Goal: Task Accomplishment & Management: Use online tool/utility

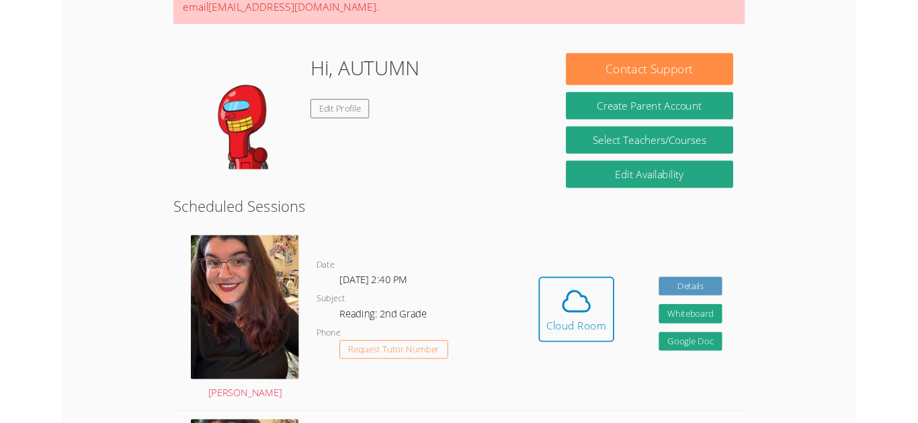
scroll to position [153, 0]
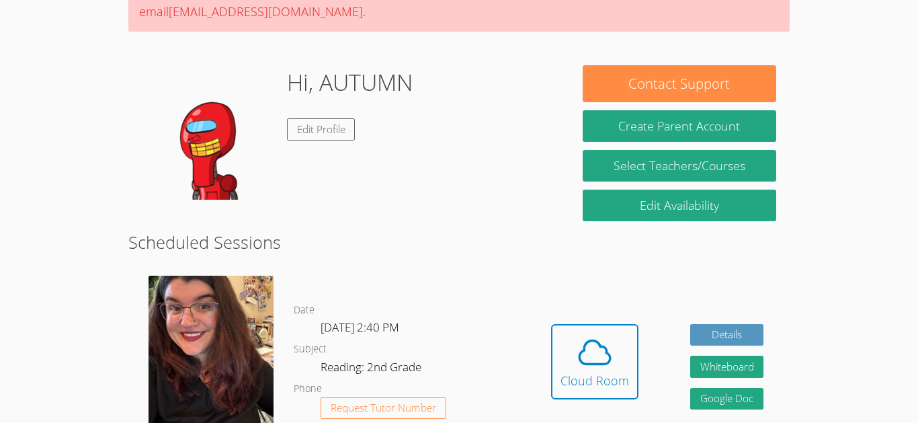
click at [210, 167] on img at bounding box center [209, 132] width 134 height 134
click at [206, 167] on img at bounding box center [209, 132] width 134 height 134
click at [316, 135] on link "Edit Profile" at bounding box center [321, 129] width 69 height 22
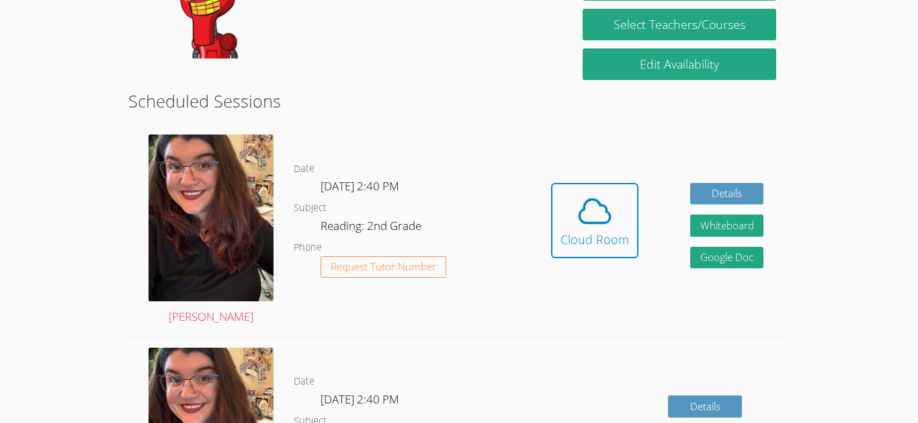
scroll to position [286, 0]
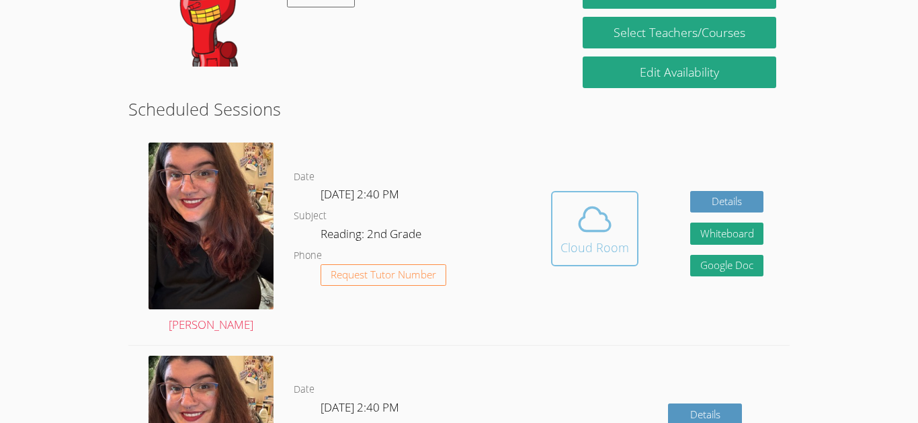
click at [606, 225] on icon at bounding box center [595, 219] width 38 height 38
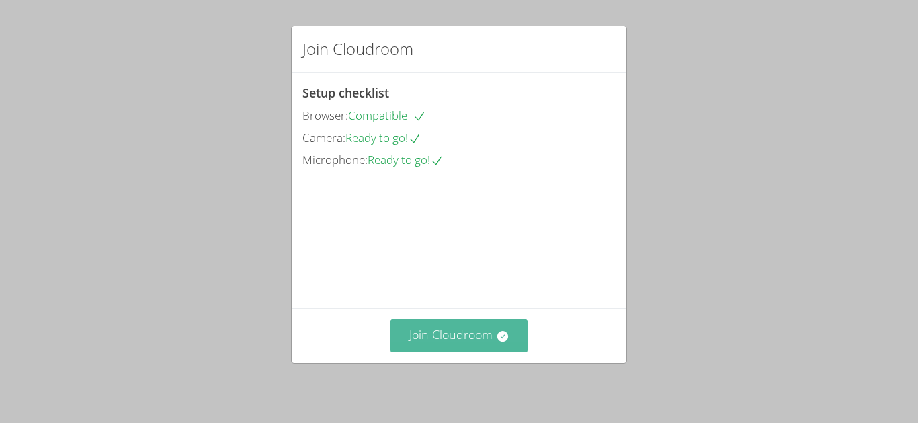
click at [465, 352] on button "Join Cloudroom" at bounding box center [460, 335] width 138 height 33
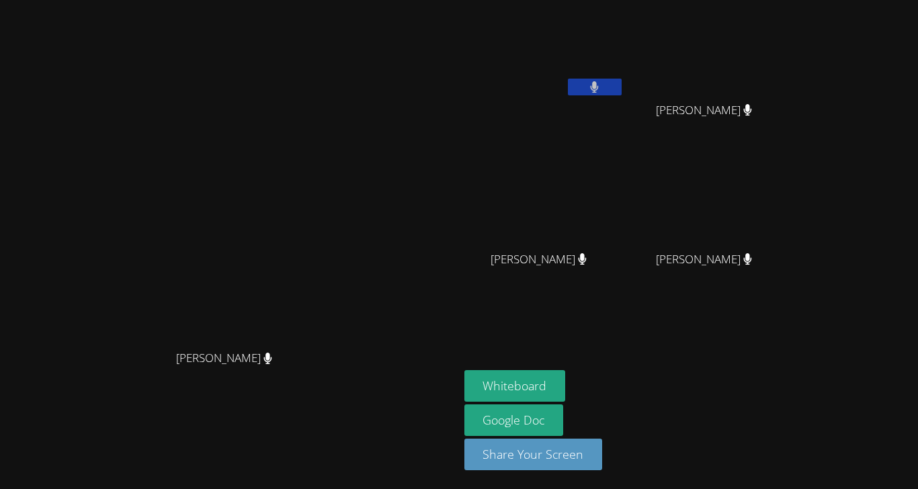
scroll to position [17, 0]
click at [566, 402] on button "Whiteboard" at bounding box center [516, 386] width 102 height 32
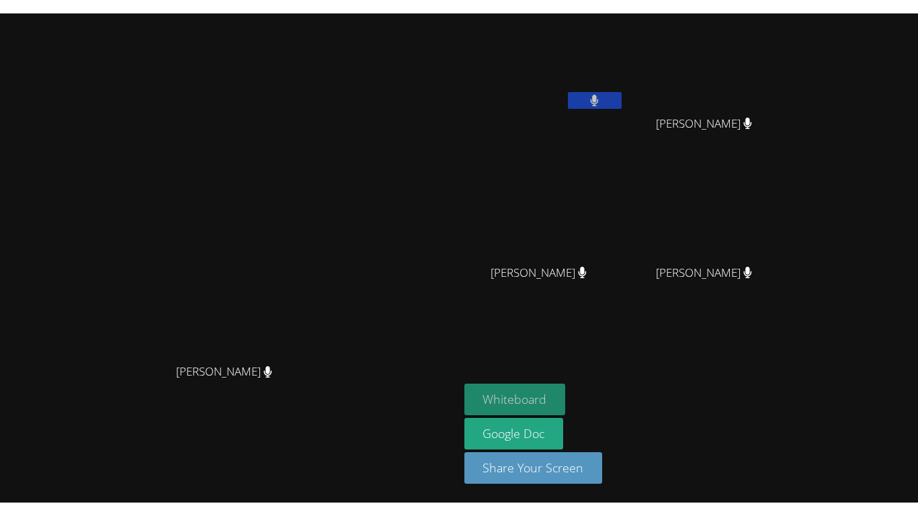
scroll to position [0, 0]
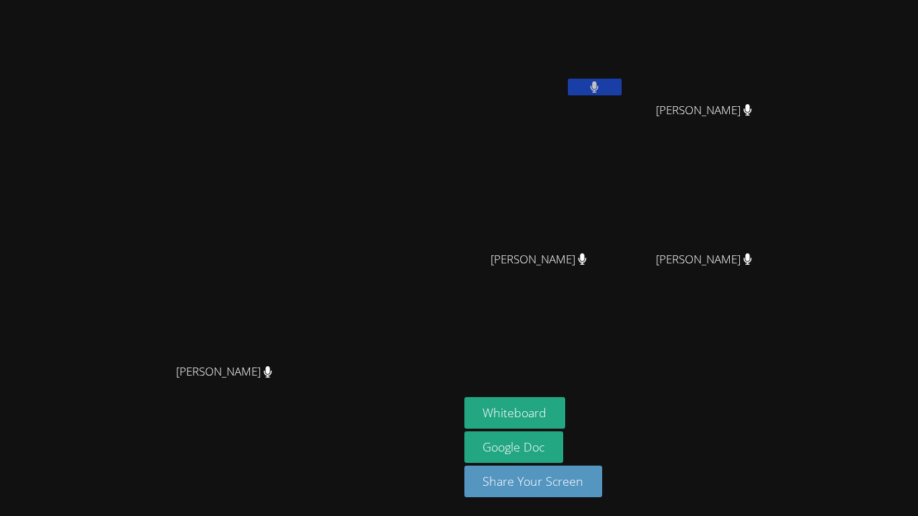
drag, startPoint x: 599, startPoint y: 432, endPoint x: 807, endPoint y: 0, distance: 479.9
click at [795, 0] on aside "AUTUMN THOMAS SASHA SALAZAR SASHA SALAZAR ISIAH COBARRUBIO ISIAH COBARRUBIO GIS…" at bounding box center [627, 258] width 336 height 516
click at [790, 215] on video at bounding box center [710, 200] width 160 height 90
click at [625, 122] on div "AUTUMN THOMAS" at bounding box center [545, 77] width 160 height 144
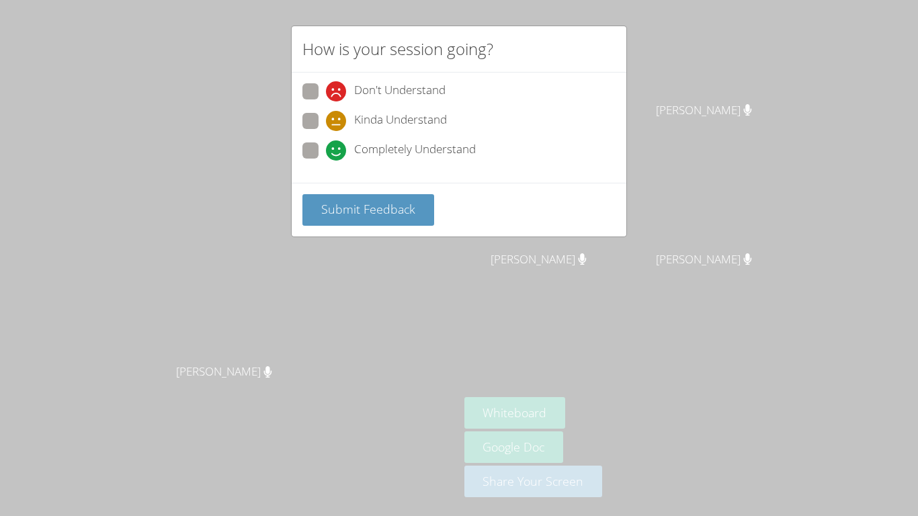
click at [326, 161] on span at bounding box center [326, 161] width 0 height 0
click at [326, 147] on input "Completely Understand" at bounding box center [331, 148] width 11 height 11
radio input "true"
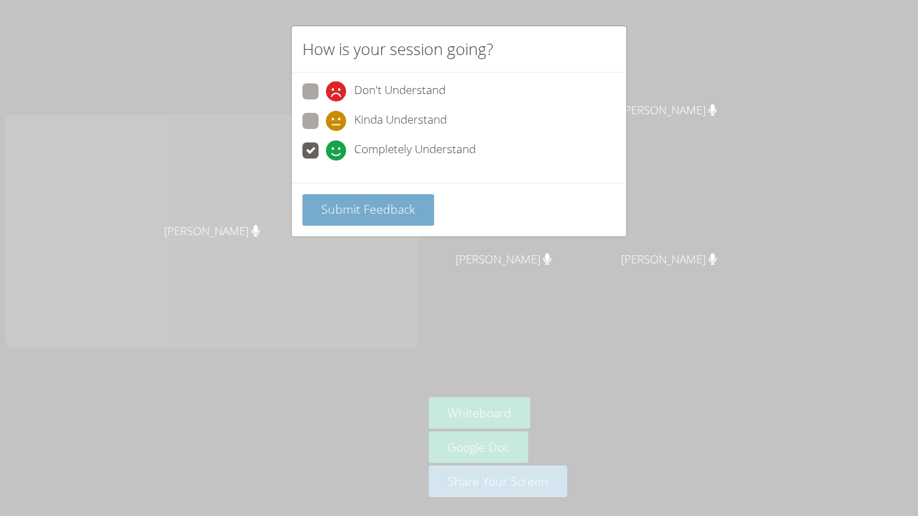
click at [356, 201] on span "Submit Feedback" at bounding box center [368, 209] width 94 height 16
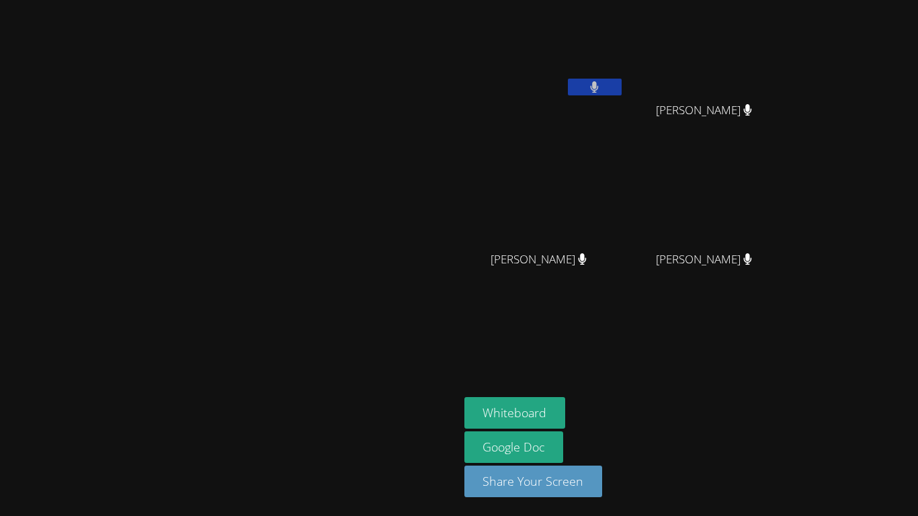
click at [330, 106] on video at bounding box center [229, 232] width 202 height 252
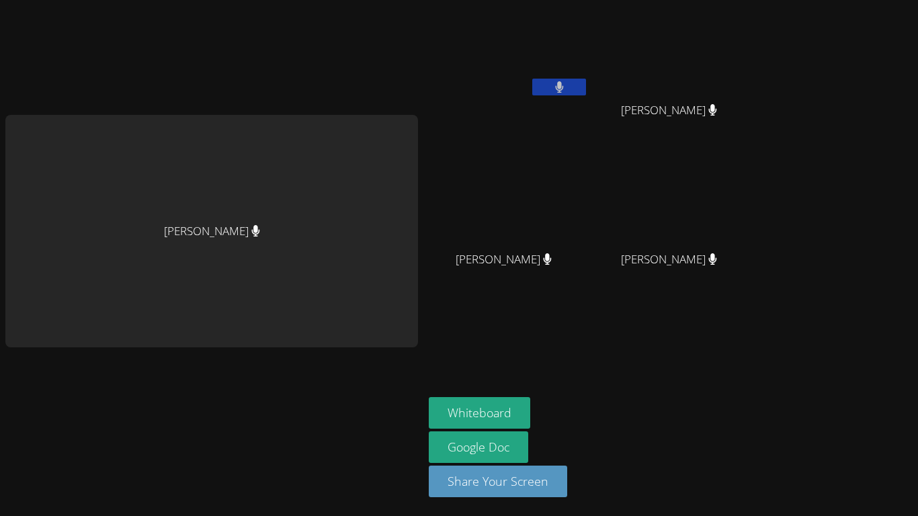
click at [776, 41] on div "Tiffany Le AUTUMN THOMAS SASHA SALAZAR SASHA SALAZAR ISIAH COBARRUBIO ISIAH COB…" at bounding box center [459, 258] width 918 height 516
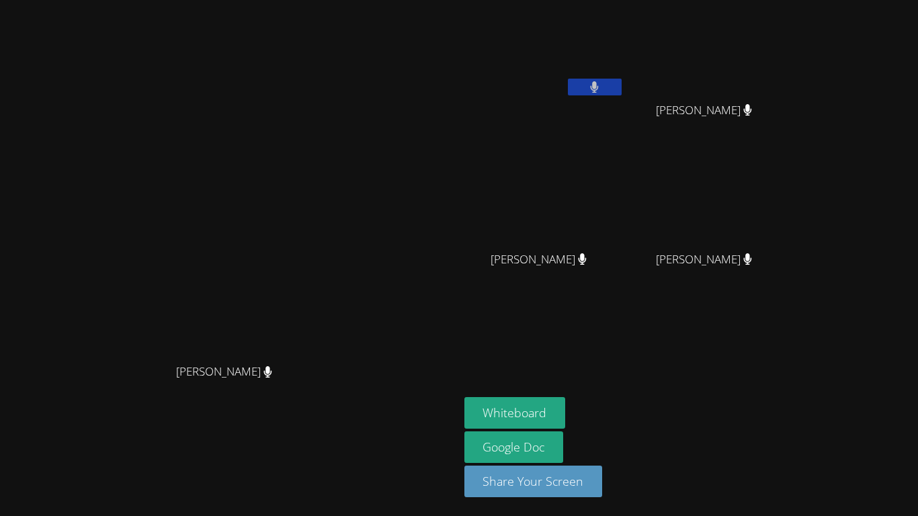
drag, startPoint x: 776, startPoint y: 41, endPoint x: 284, endPoint y: 288, distance: 550.8
click at [284, 288] on video at bounding box center [229, 232] width 202 height 252
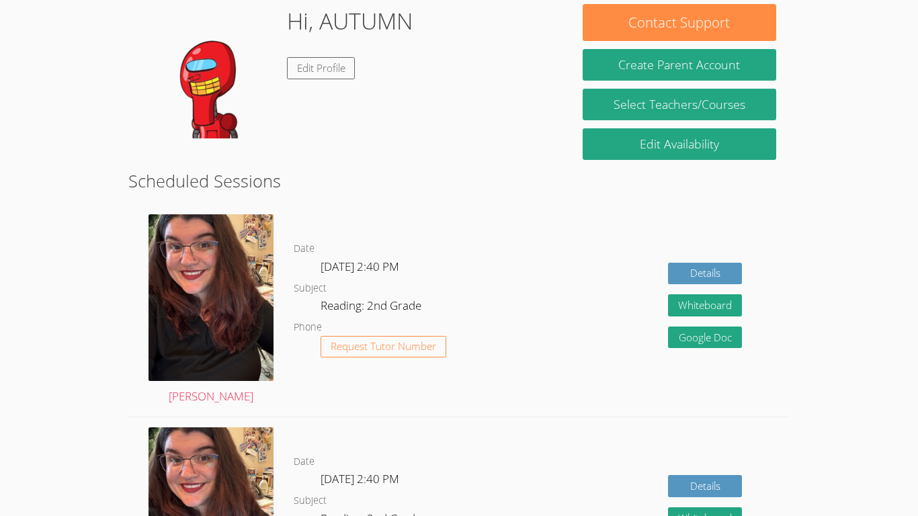
scroll to position [176, 0]
